Goal: Navigation & Orientation: Find specific page/section

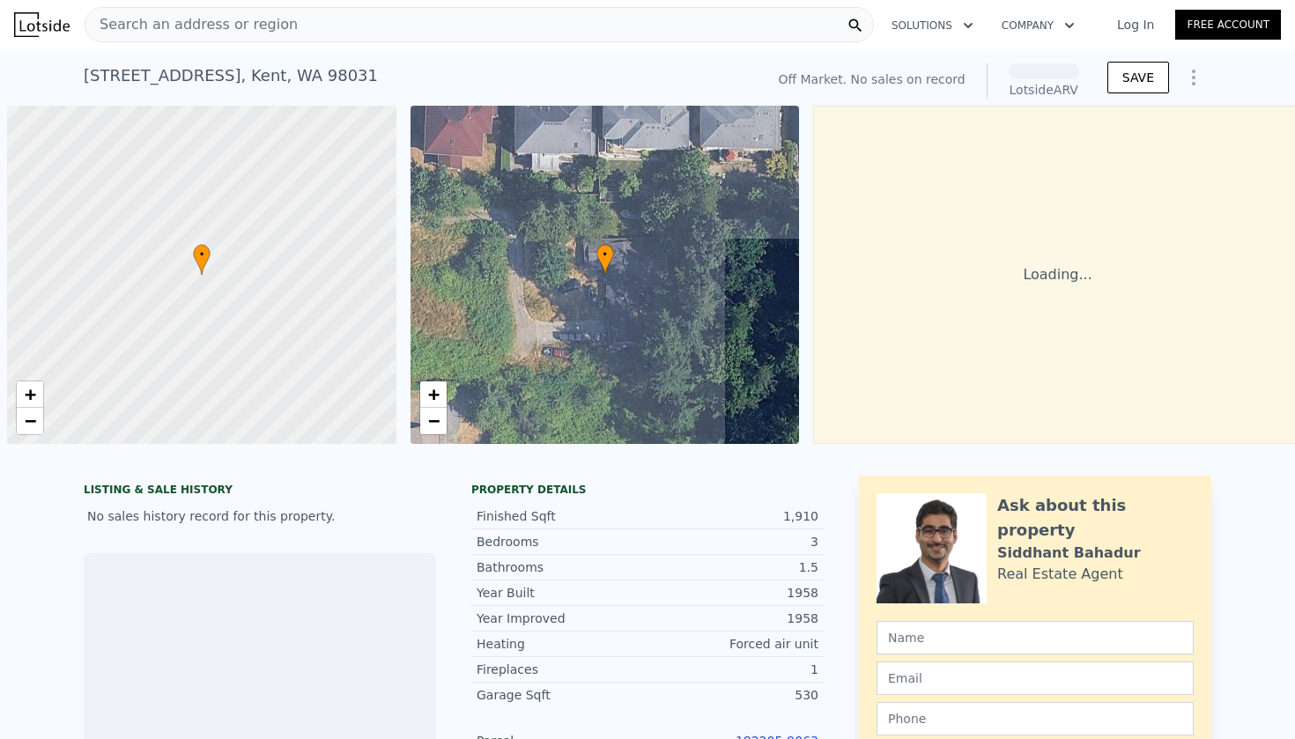
scroll to position [0, 7]
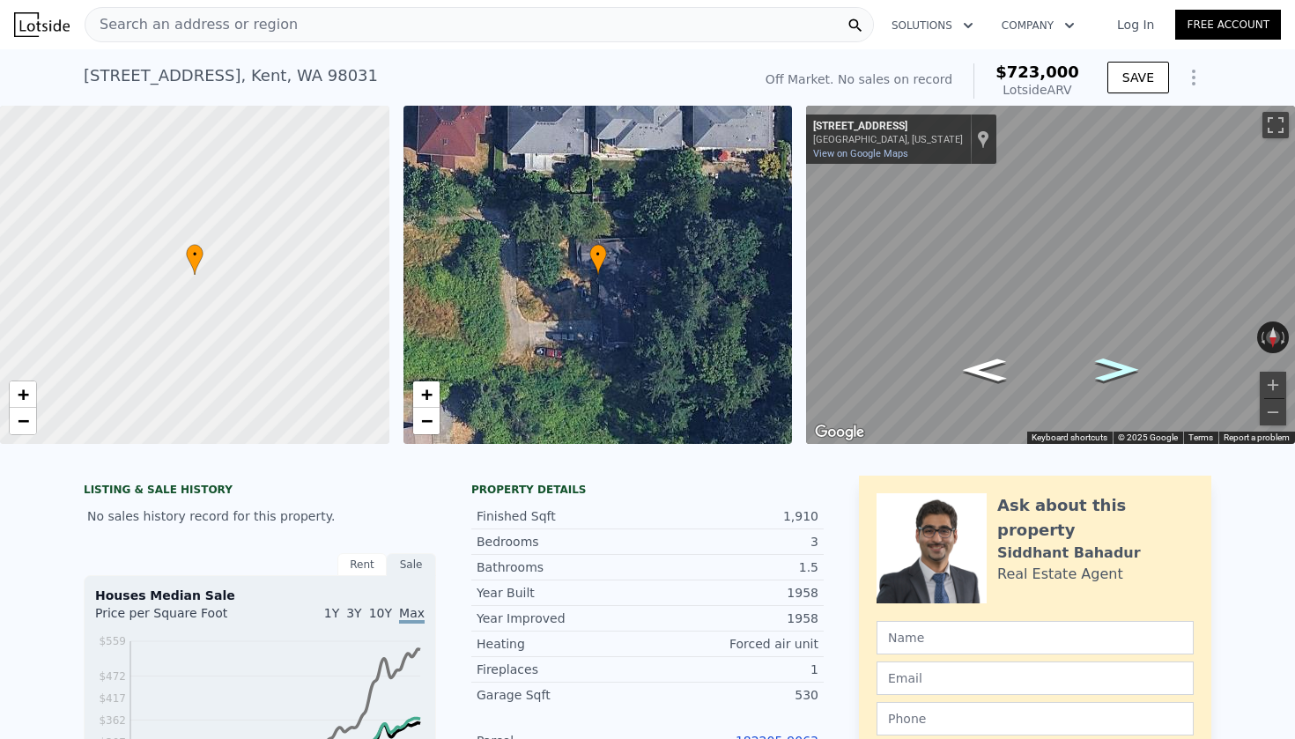
click at [1103, 363] on icon "Go West, S 237th Pl" at bounding box center [1116, 369] width 80 height 33
click at [1103, 363] on icon "Go West, S 237th Pl" at bounding box center [1115, 373] width 96 height 37
click at [1112, 373] on icon "Go West, S 237th Pl" at bounding box center [1115, 373] width 96 height 37
click at [1112, 373] on icon "Go Northwest, S 237th Pl" at bounding box center [1109, 378] width 119 height 41
click at [1112, 373] on icon "Go Northwest, S 237th Pl" at bounding box center [1101, 382] width 129 height 41
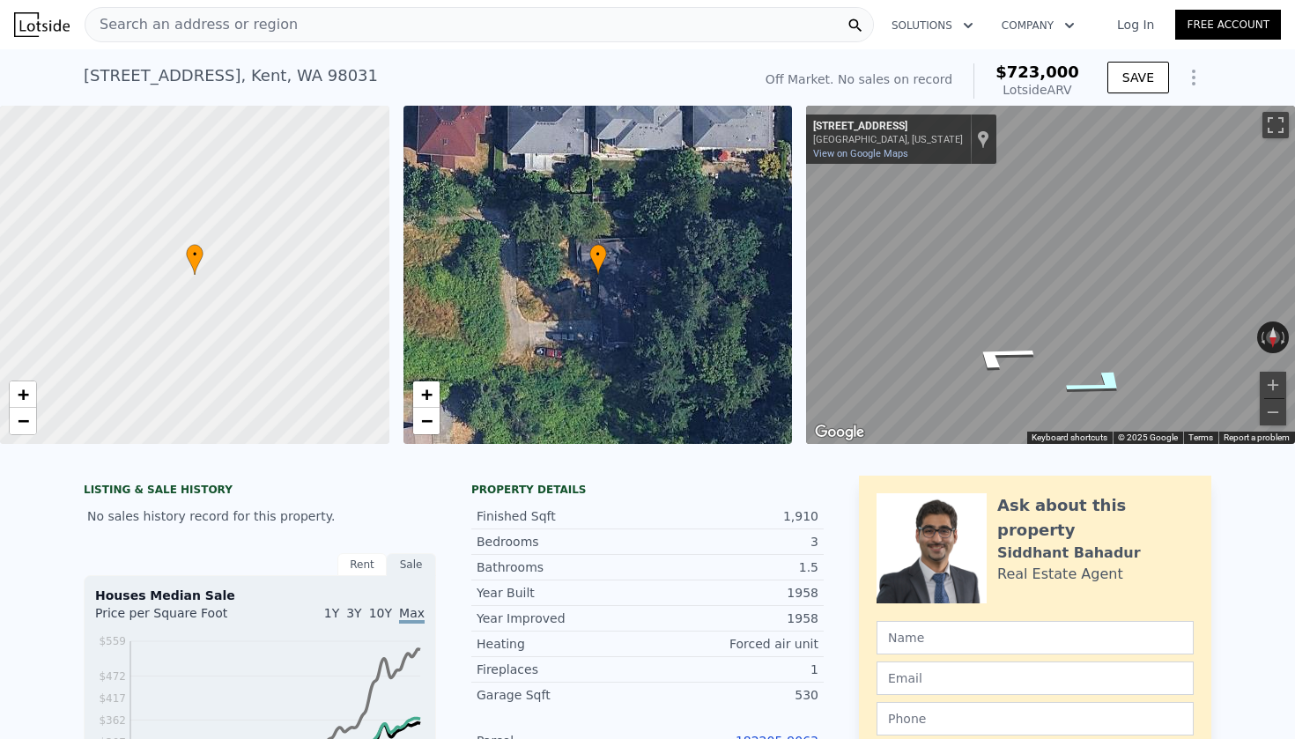
click at [1112, 373] on icon "Go Northwest, S 237th Pl" at bounding box center [1100, 383] width 129 height 41
click at [1112, 373] on icon "Go West, S 237th Pl" at bounding box center [1116, 371] width 87 height 35
click at [1112, 373] on icon "Go West, S 237th Pl" at bounding box center [1116, 369] width 81 height 33
click at [1112, 373] on icon "Go West, S 237th Pl" at bounding box center [1116, 369] width 80 height 33
click at [1044, 343] on icon "Go South, 94th Ave S" at bounding box center [1042, 349] width 114 height 29
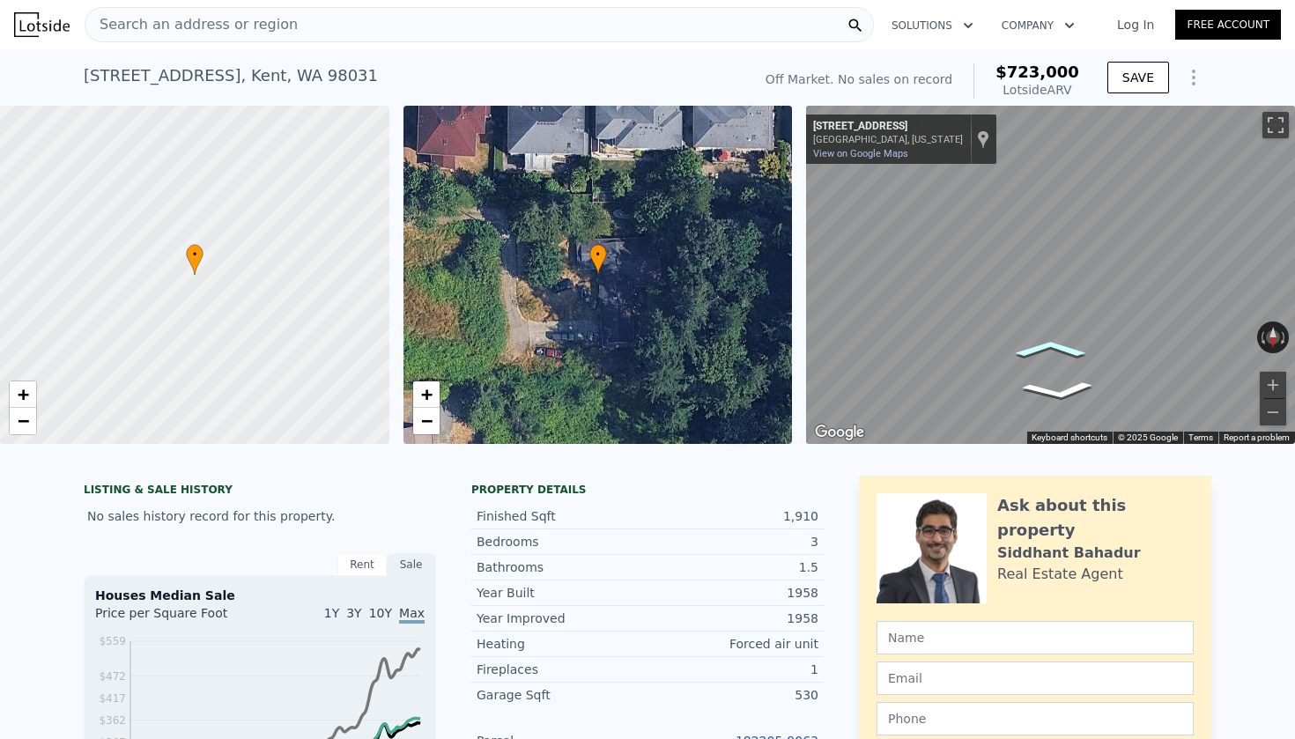
click at [1044, 343] on icon "Go South, 94th Ave S" at bounding box center [1051, 349] width 106 height 26
click at [1044, 343] on icon "Go South, 94th Ave S" at bounding box center [1053, 349] width 108 height 26
click at [1044, 343] on icon "Go South, 94th Ave S" at bounding box center [1057, 349] width 114 height 28
click at [1096, 395] on icon "Go South, 94th Ave S" at bounding box center [1094, 386] width 132 height 37
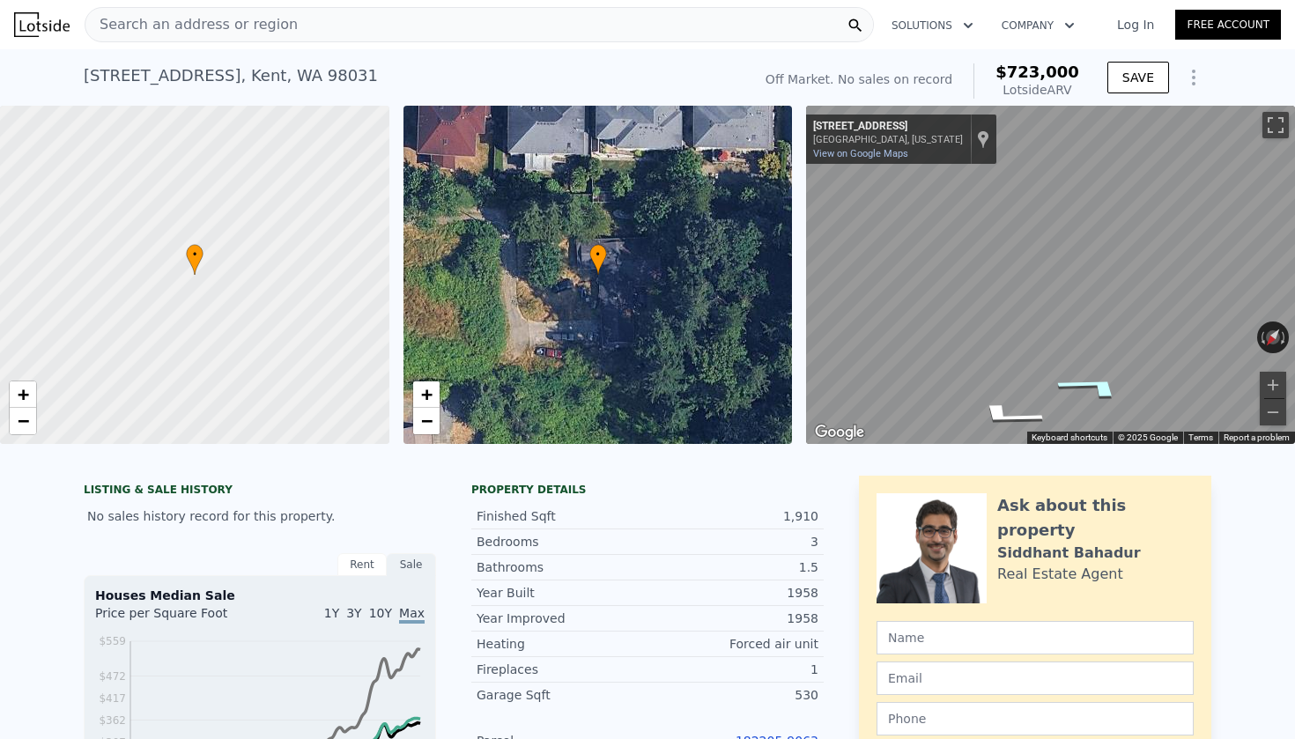
click at [1096, 395] on icon "Go South, 94th Ave S" at bounding box center [1093, 386] width 132 height 37
click at [1096, 395] on icon "Go South, 94th Ave S" at bounding box center [1092, 386] width 132 height 36
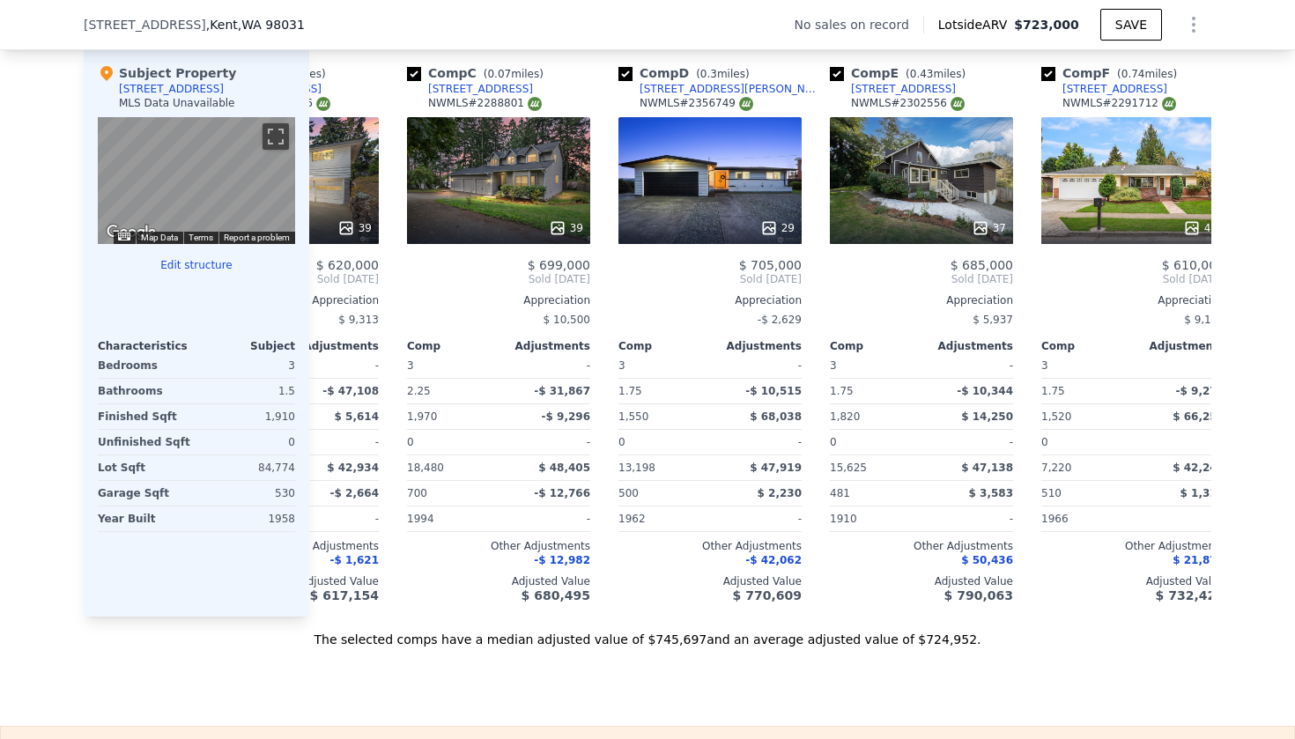
scroll to position [0, 342]
